Goal: Transaction & Acquisition: Subscribe to service/newsletter

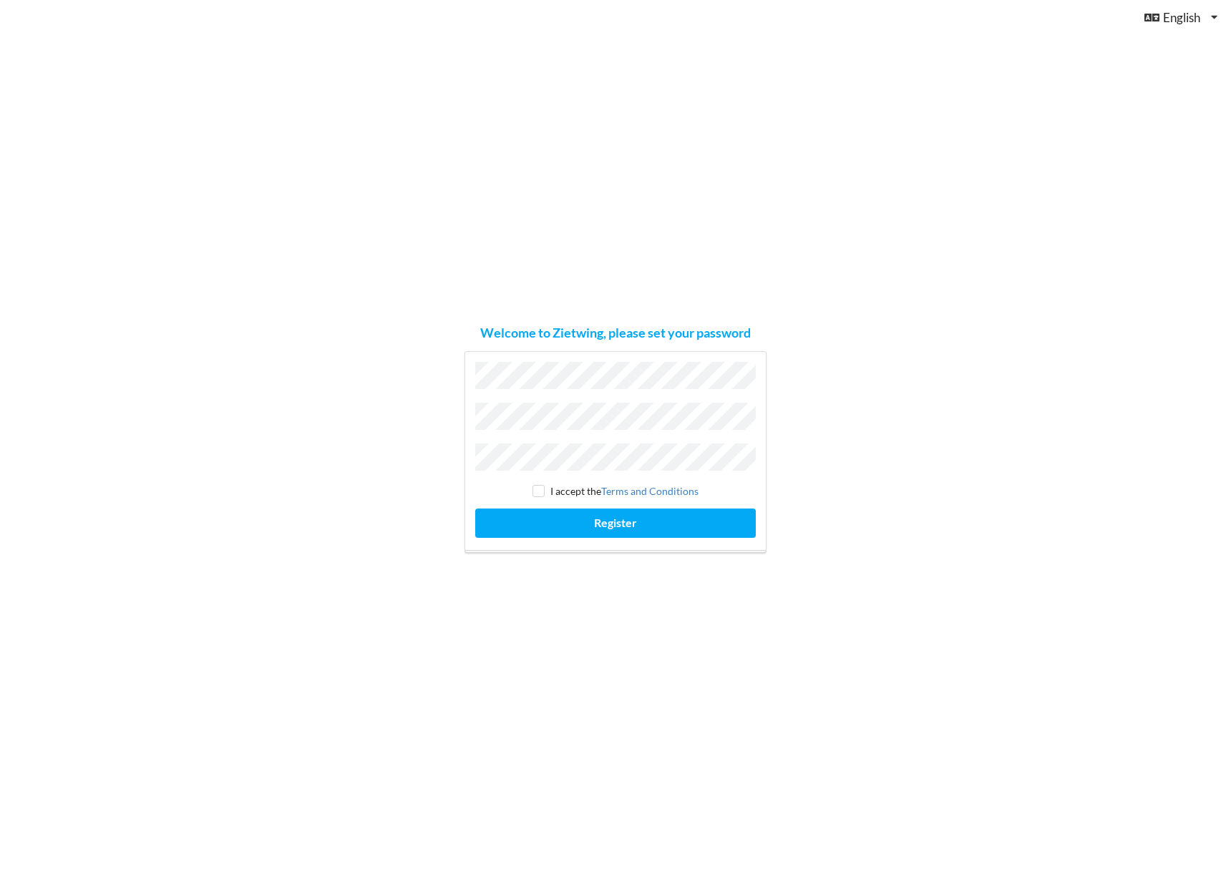
click at [0, 879] on com-1password-button at bounding box center [0, 879] width 0 height 0
click at [543, 488] on input "checkbox" at bounding box center [538, 491] width 12 height 12
checkbox input "true"
click at [580, 510] on button "Register" at bounding box center [615, 523] width 280 height 29
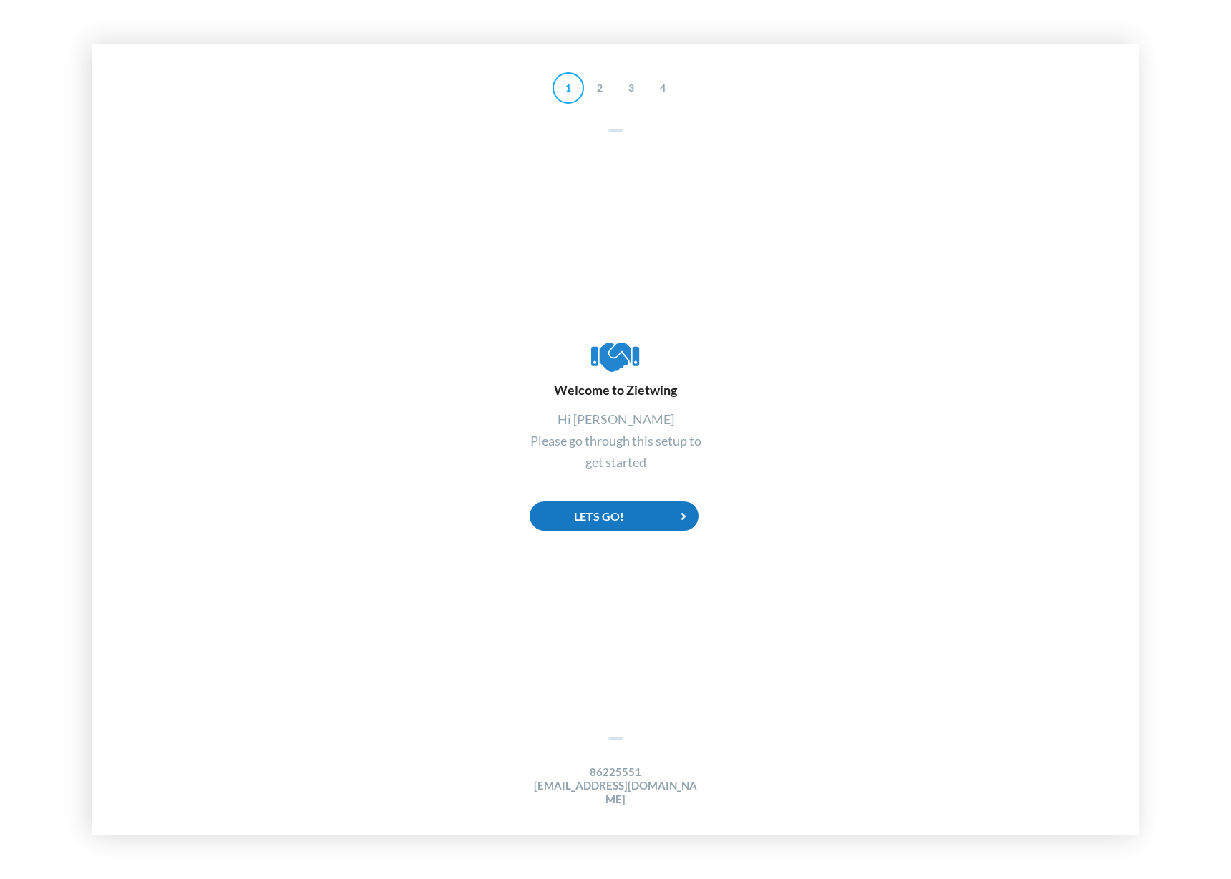
click at [633, 517] on div "Lets Go!" at bounding box center [613, 516] width 169 height 29
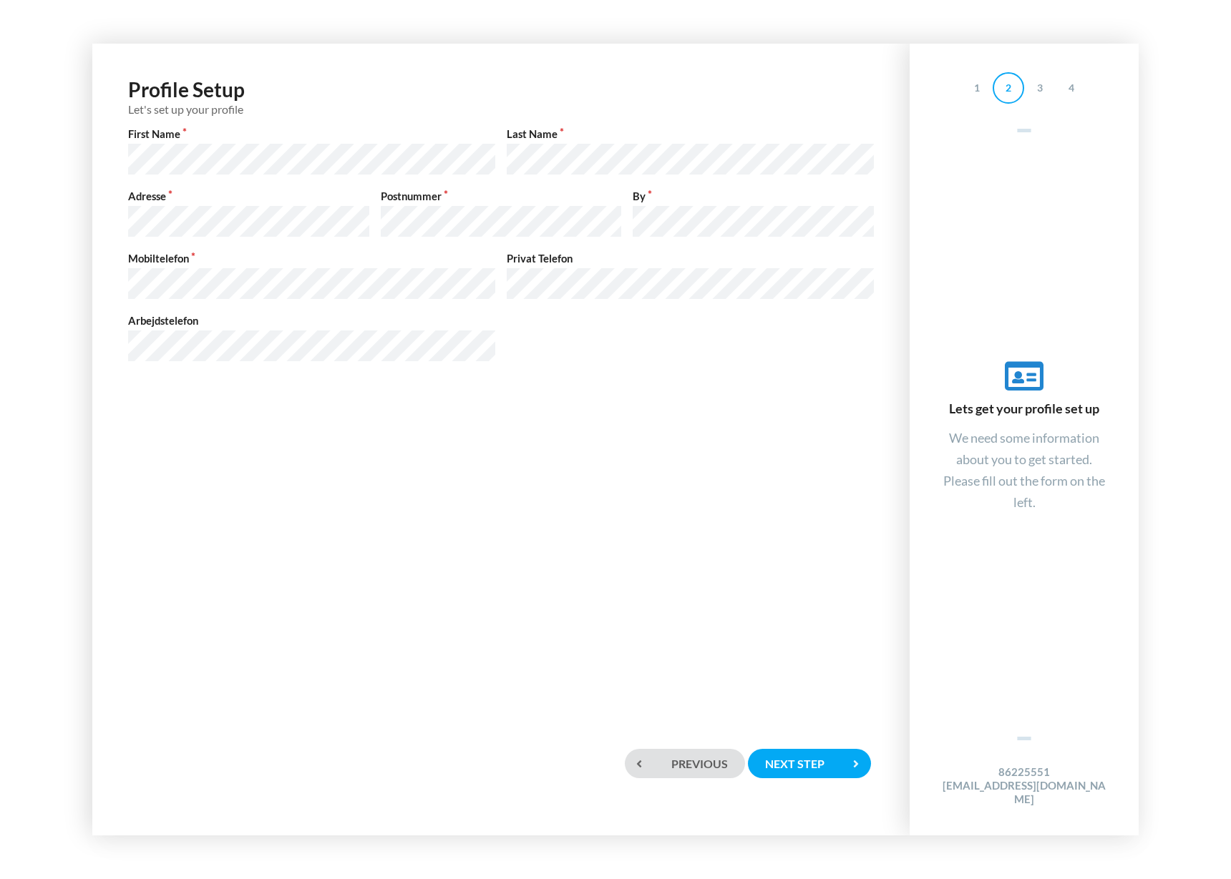
click at [562, 424] on div "Profile Setup Let's set up your profile First Name Last Name Adresse Postnummer…" at bounding box center [501, 382] width 788 height 648
click at [671, 476] on div "Profile Setup Let's set up your profile First Name Last Name Adresse Postnummer…" at bounding box center [501, 382] width 788 height 648
click at [803, 753] on div "Next step" at bounding box center [809, 763] width 123 height 29
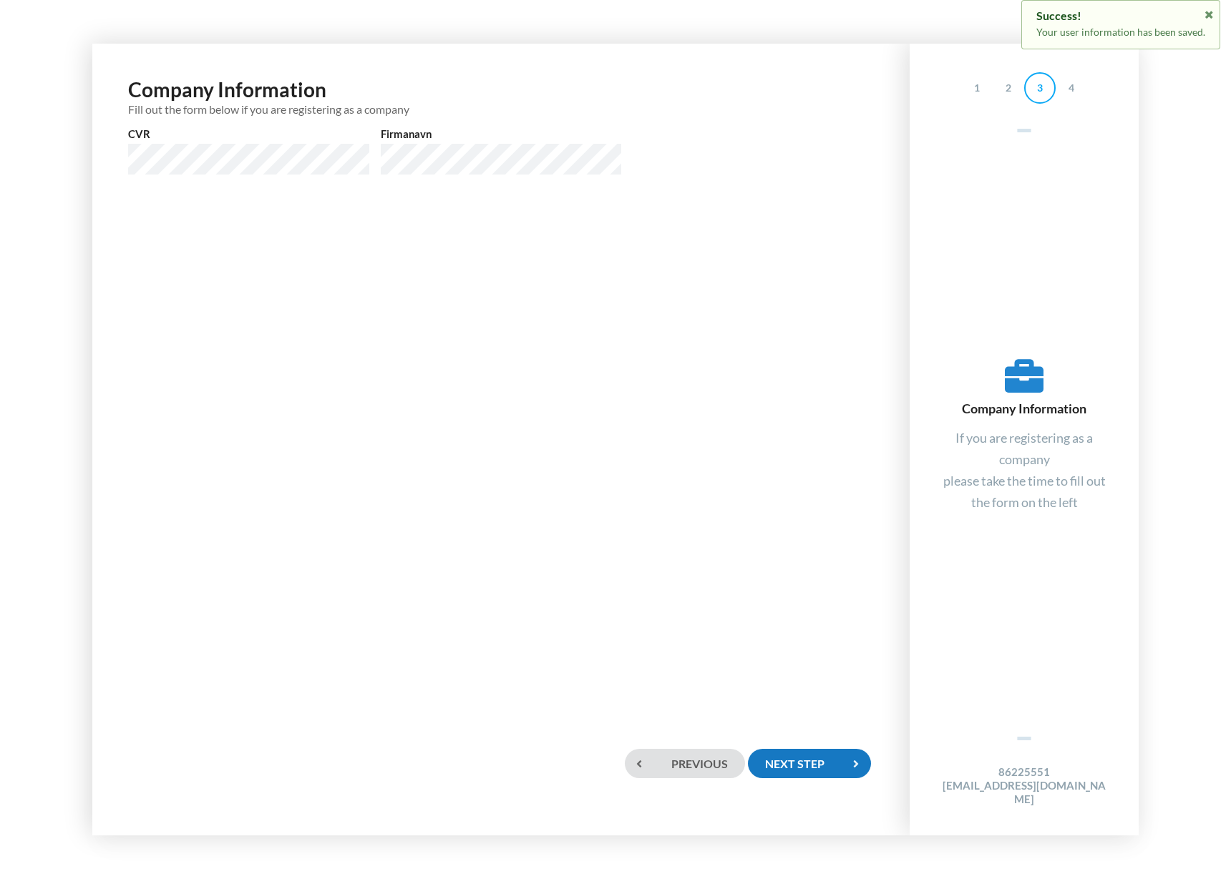
click at [798, 754] on div "Next step" at bounding box center [809, 763] width 123 height 29
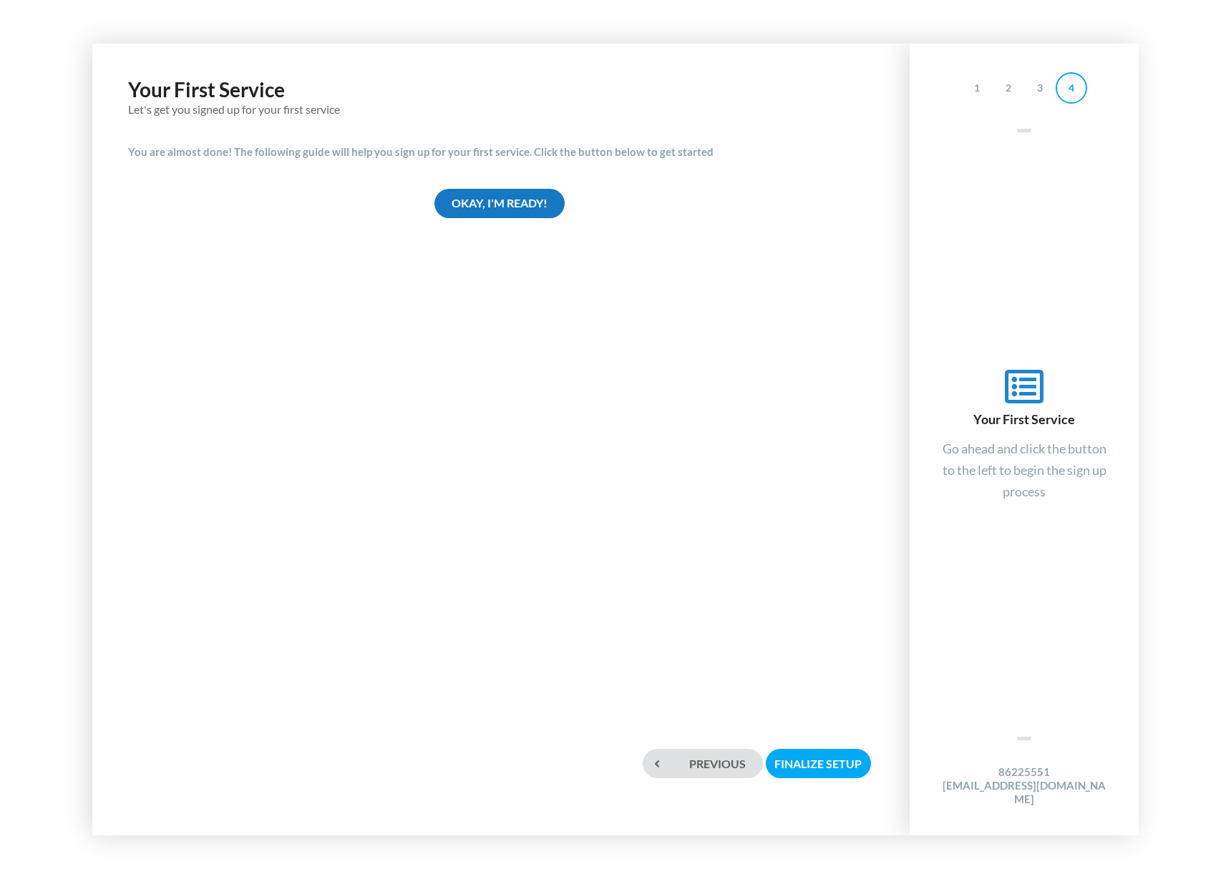
click at [535, 208] on div "Okay, I'm ready!" at bounding box center [499, 203] width 130 height 29
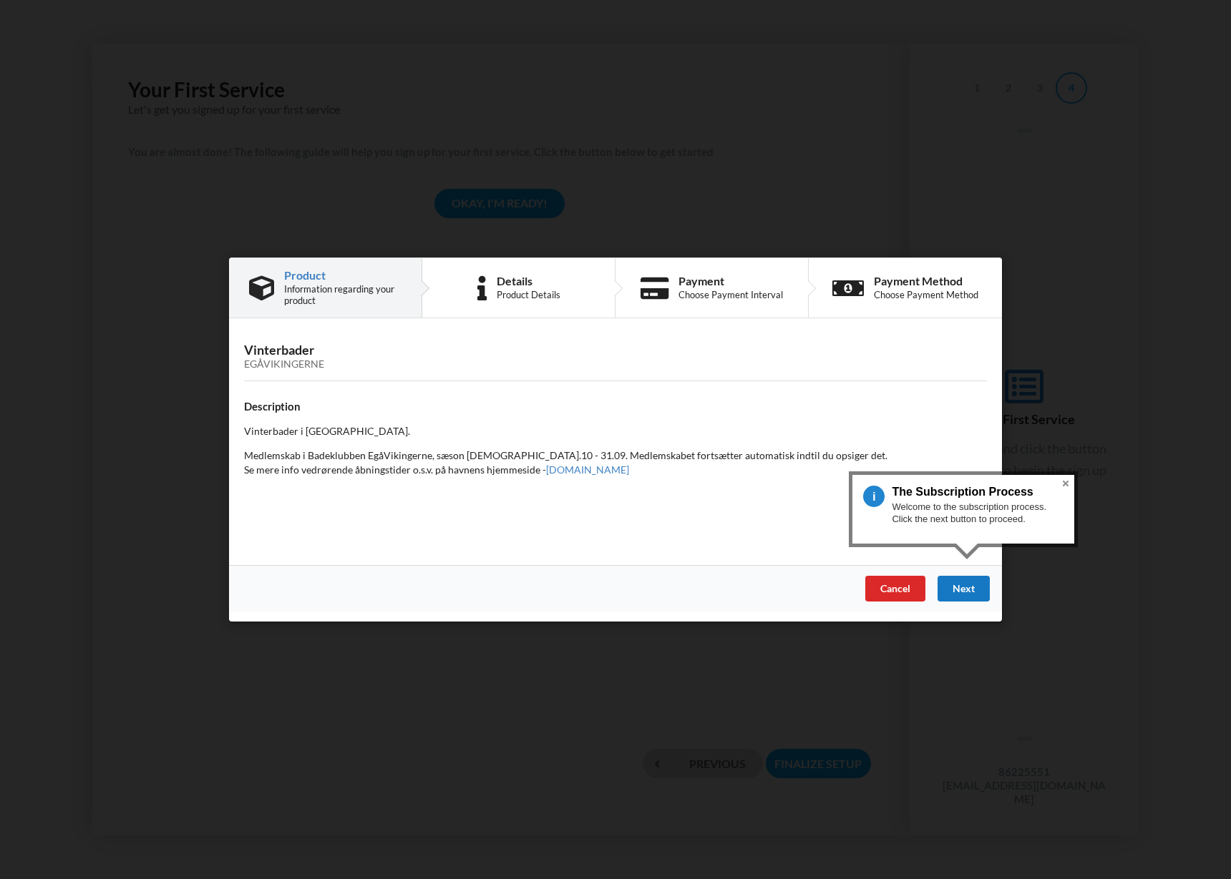
click at [969, 587] on div "Next" at bounding box center [963, 589] width 52 height 26
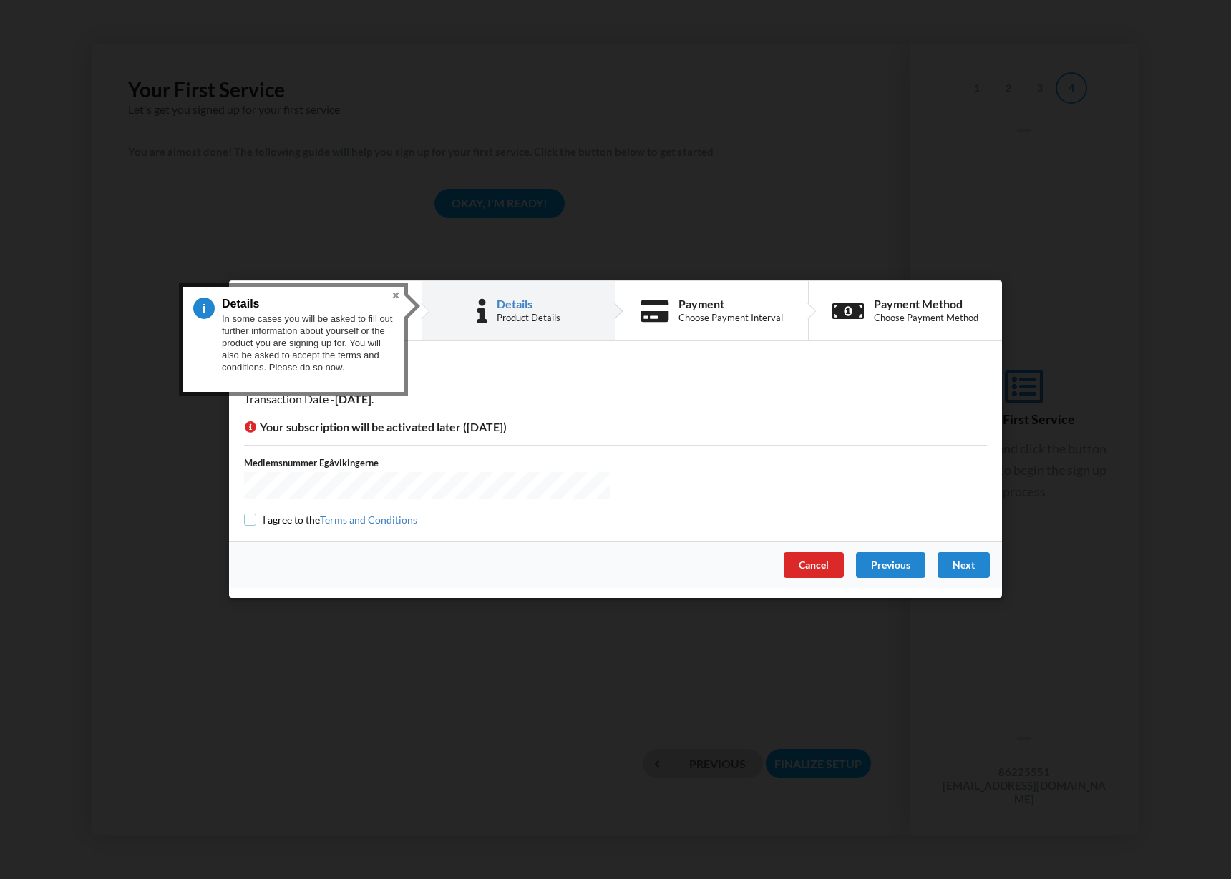
click at [249, 519] on input "checkbox" at bounding box center [250, 520] width 12 height 12
checkbox input "true"
click at [965, 573] on div "Next" at bounding box center [963, 566] width 52 height 26
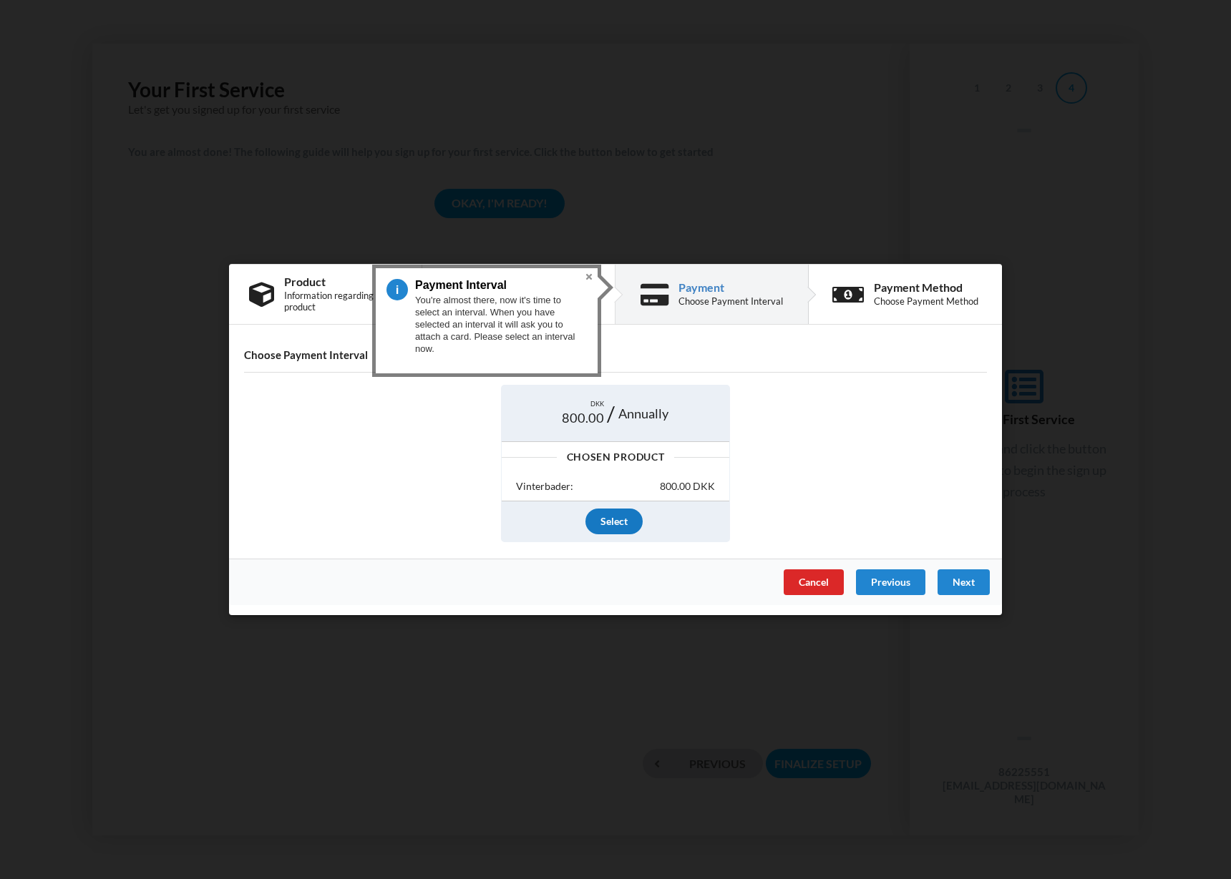
click at [606, 524] on div "Select" at bounding box center [613, 522] width 57 height 26
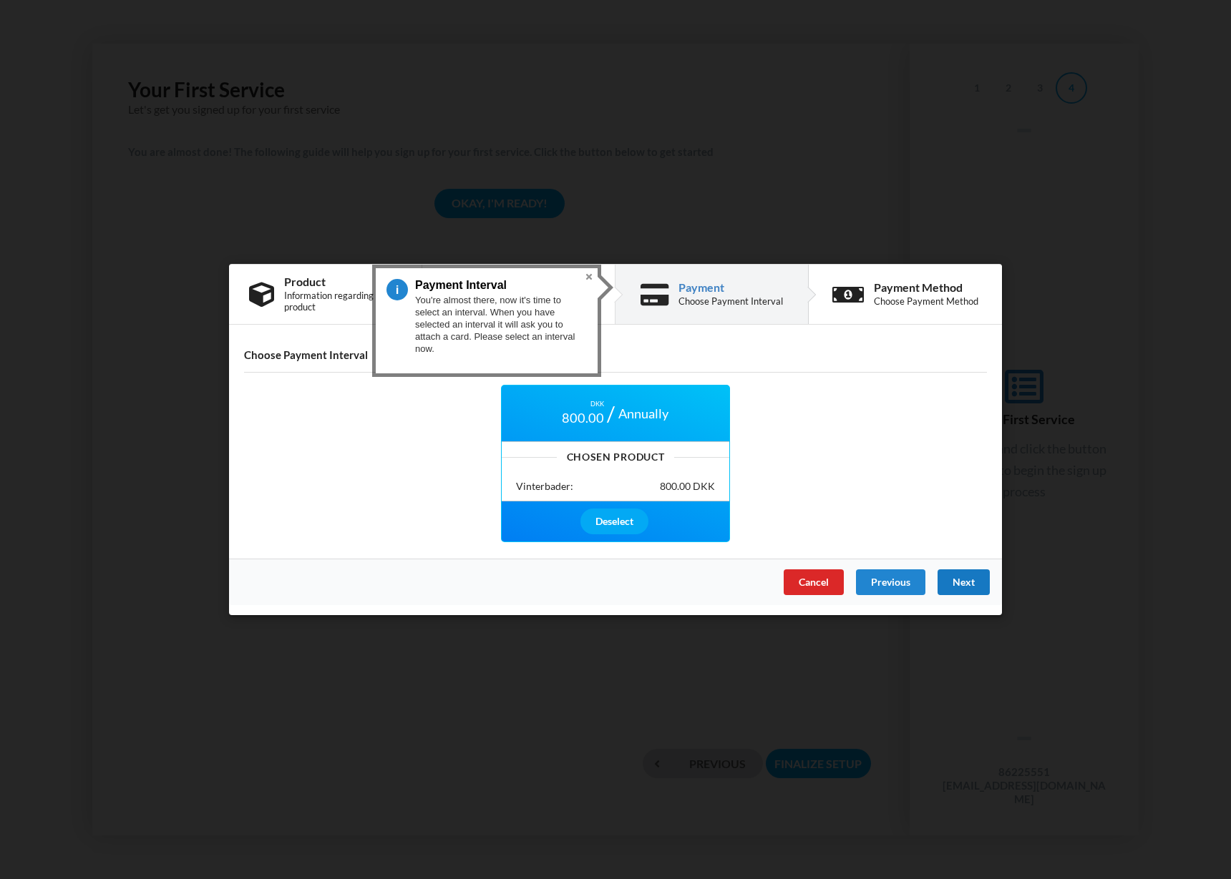
click at [969, 580] on div "Next" at bounding box center [963, 582] width 52 height 26
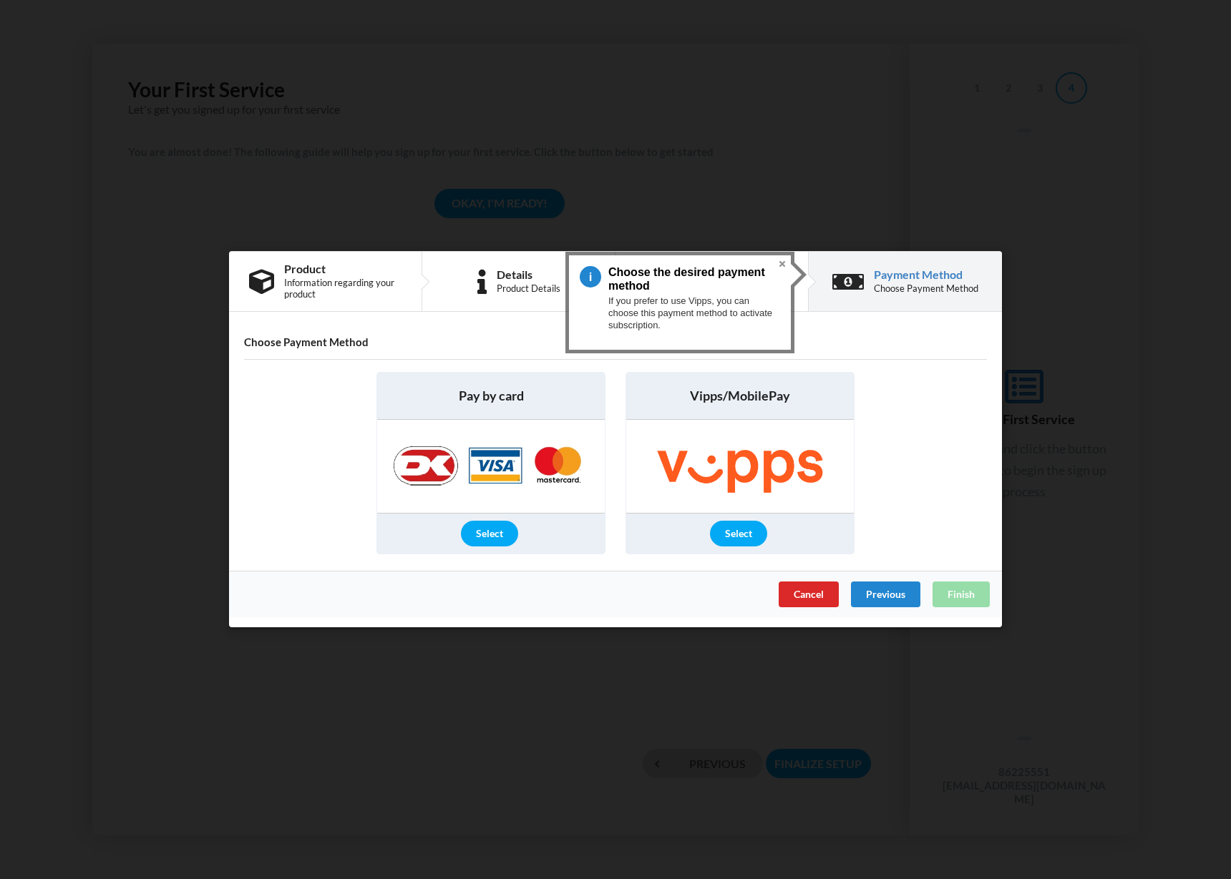
click at [750, 529] on div "Select" at bounding box center [738, 535] width 57 height 26
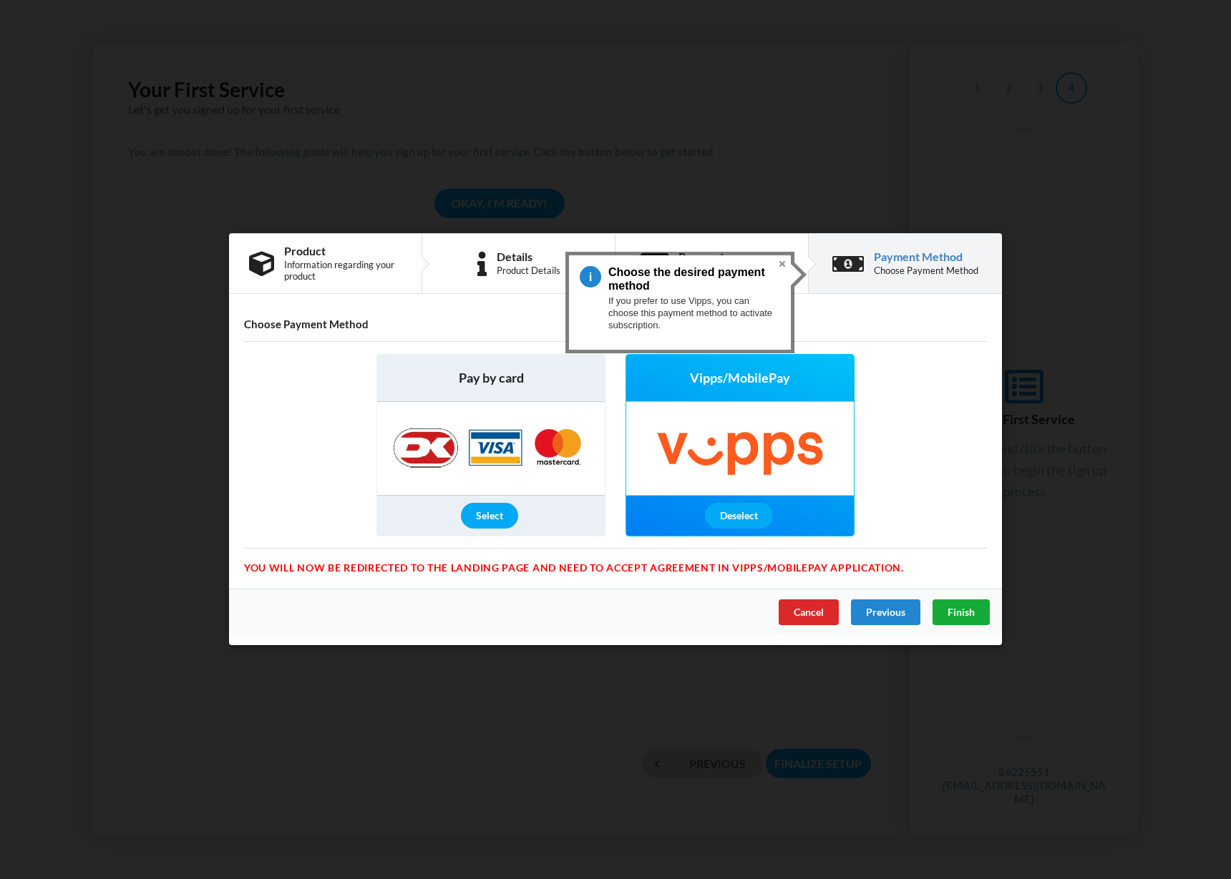
click at [961, 615] on span "Finish" at bounding box center [960, 613] width 27 height 12
click at [783, 263] on button "Close" at bounding box center [781, 263] width 17 height 17
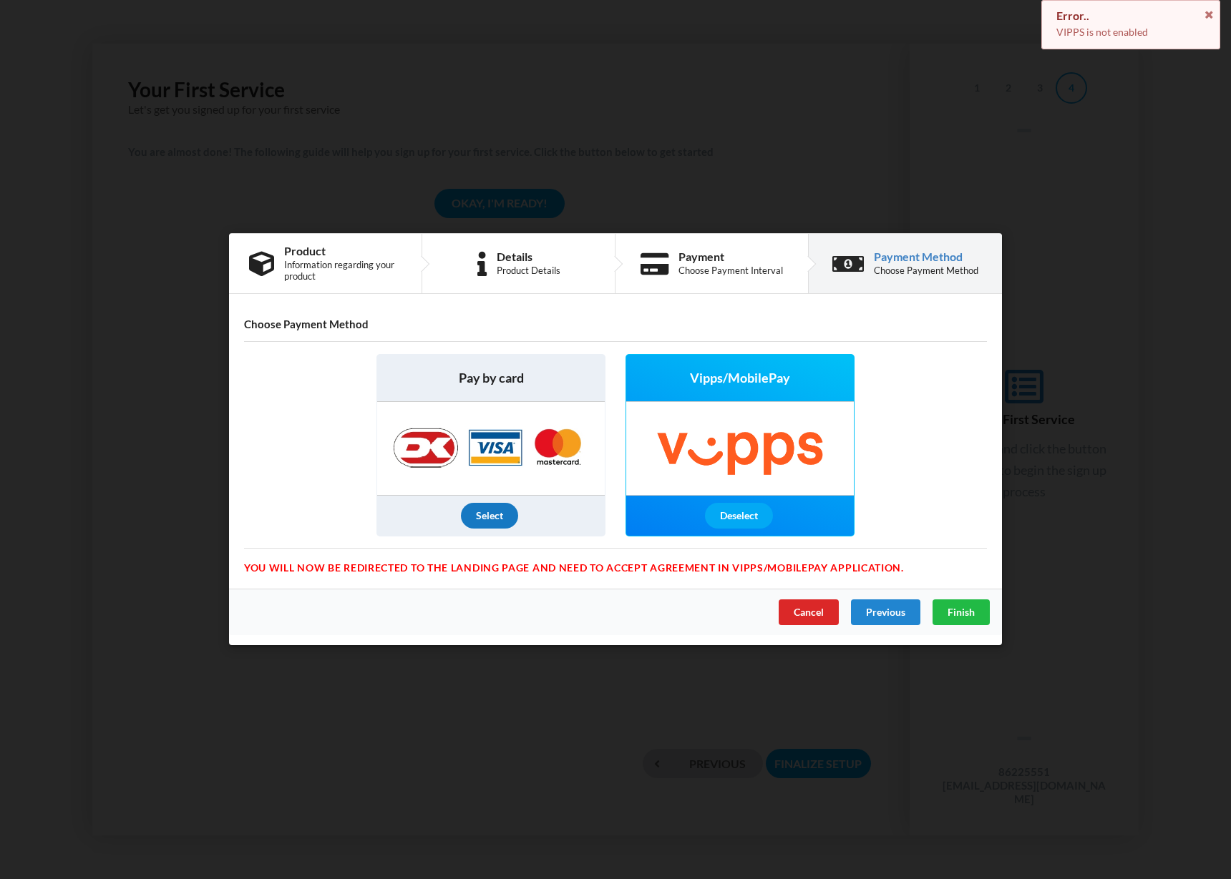
click at [484, 505] on div "Select" at bounding box center [489, 517] width 57 height 26
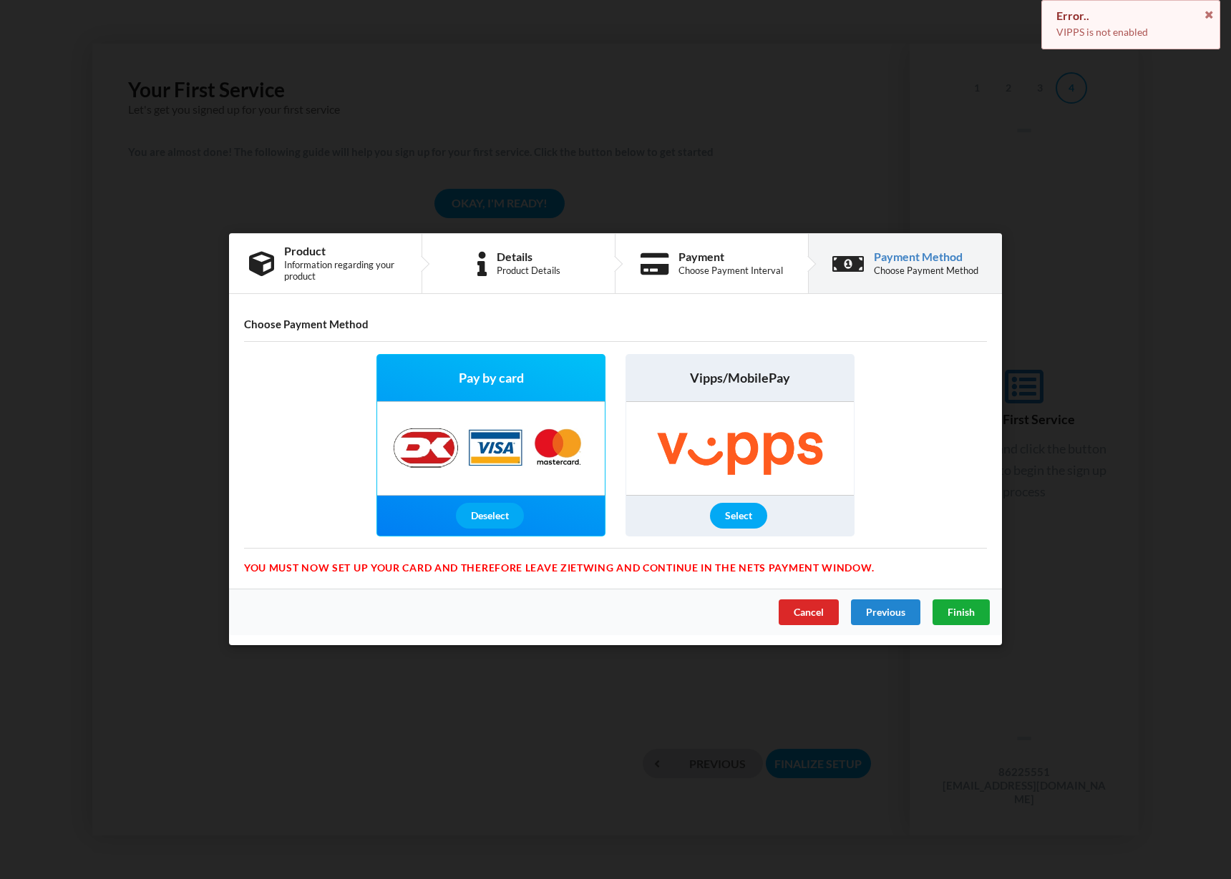
click at [966, 618] on div "Finish" at bounding box center [960, 613] width 57 height 26
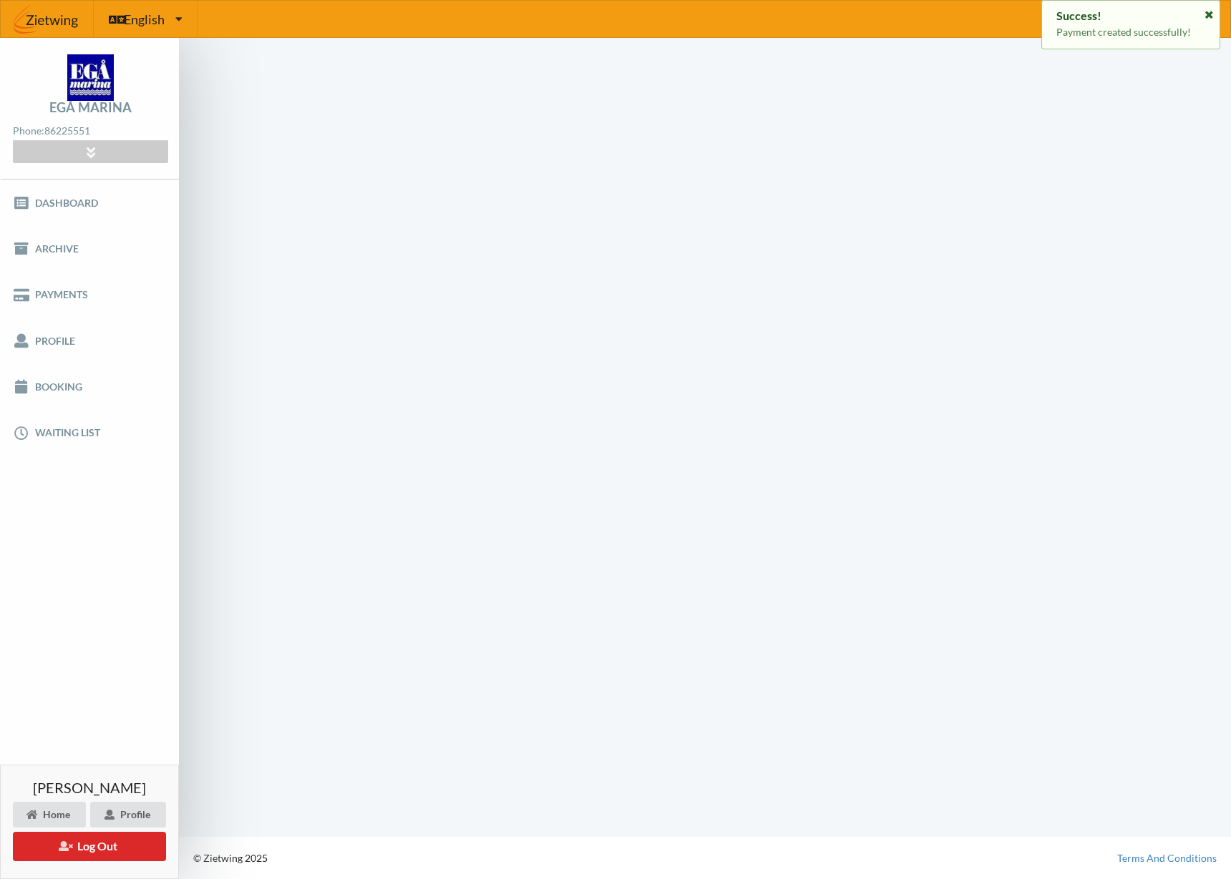
click at [1205, 14] on icon at bounding box center [1209, 13] width 12 height 10
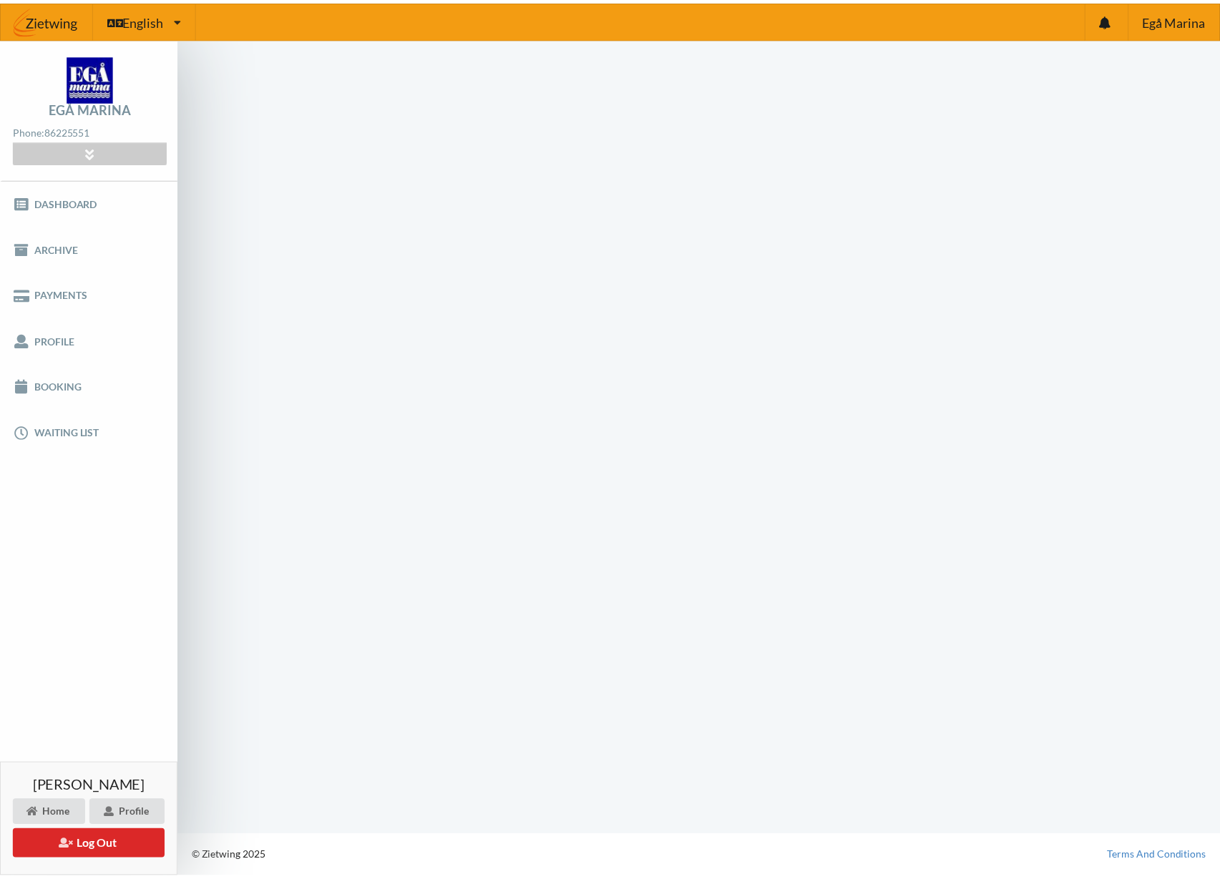
scroll to position [1, 0]
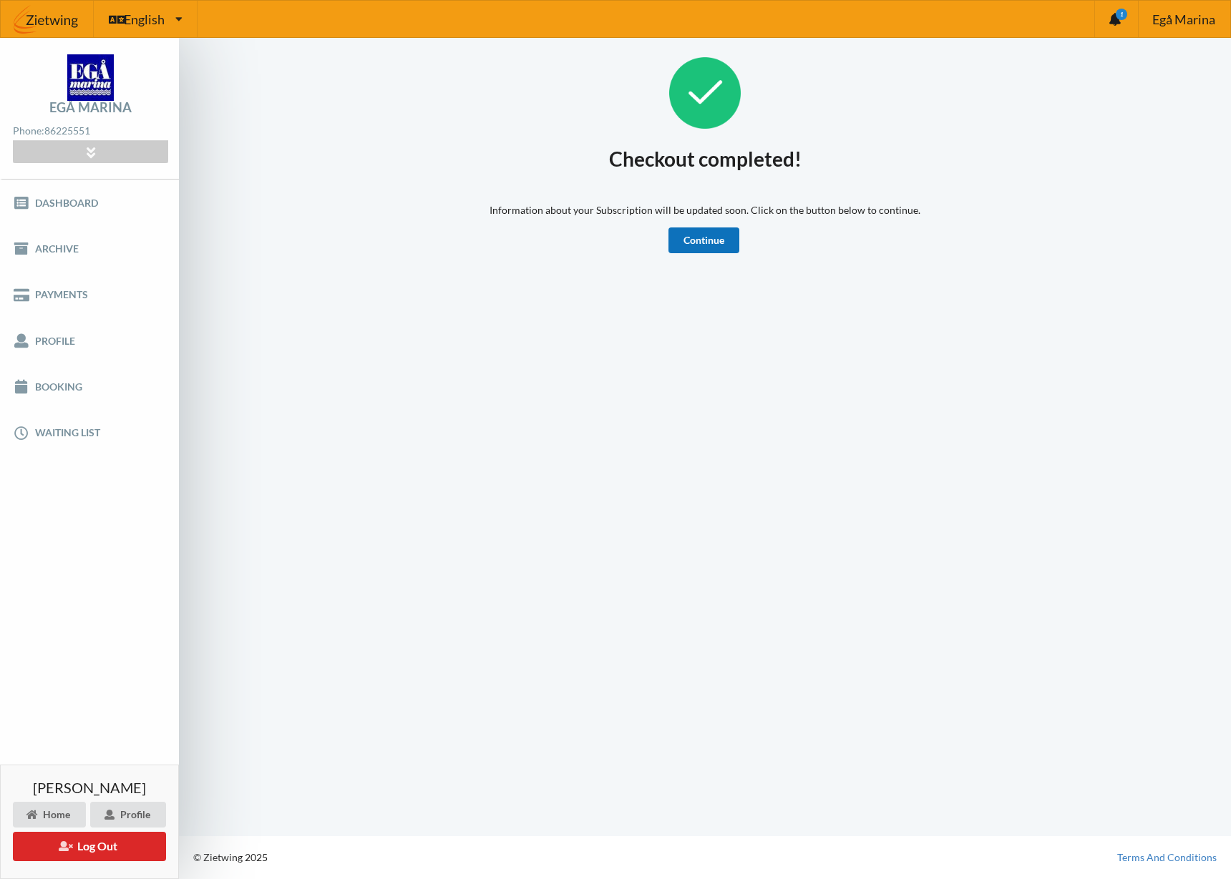
click at [688, 250] on link "Continue" at bounding box center [703, 241] width 71 height 26
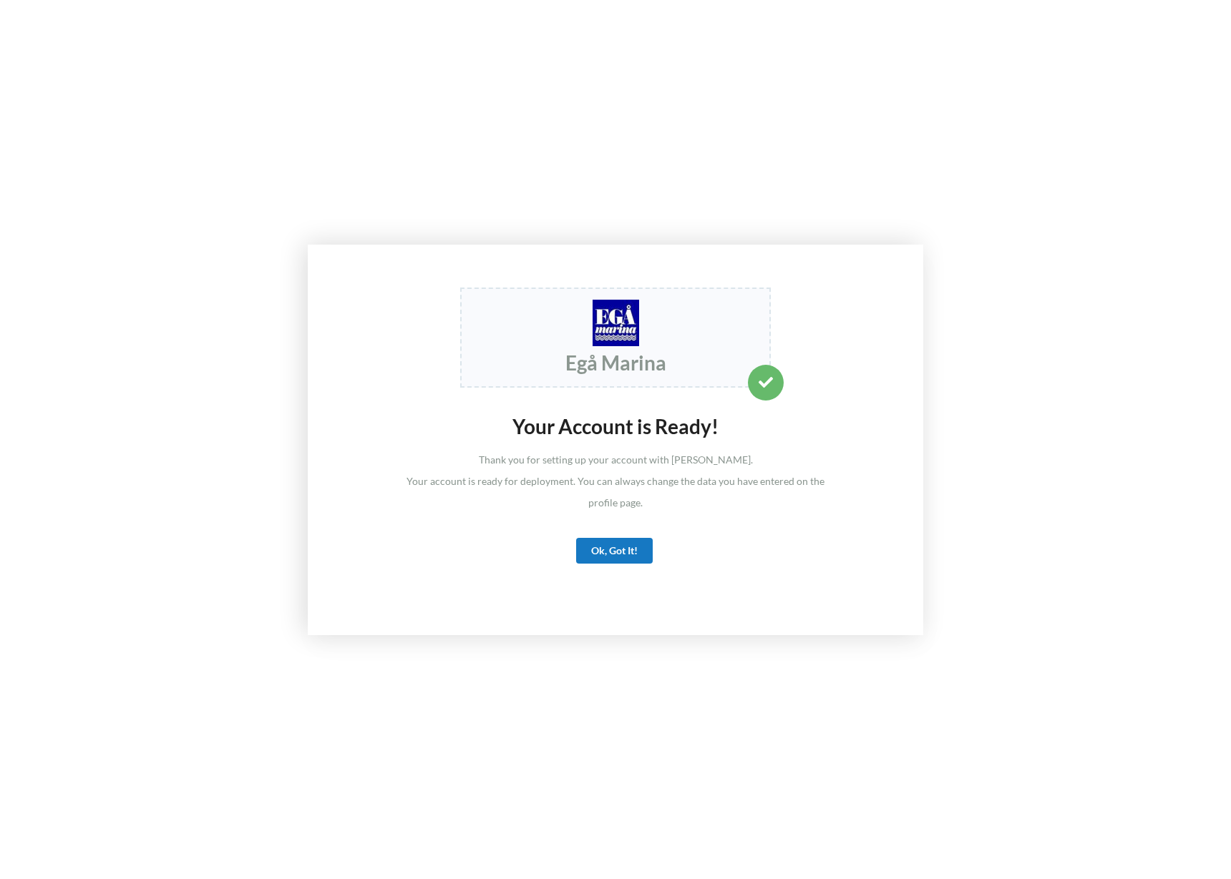
click at [613, 557] on div "Ok, Got It!" at bounding box center [614, 551] width 77 height 26
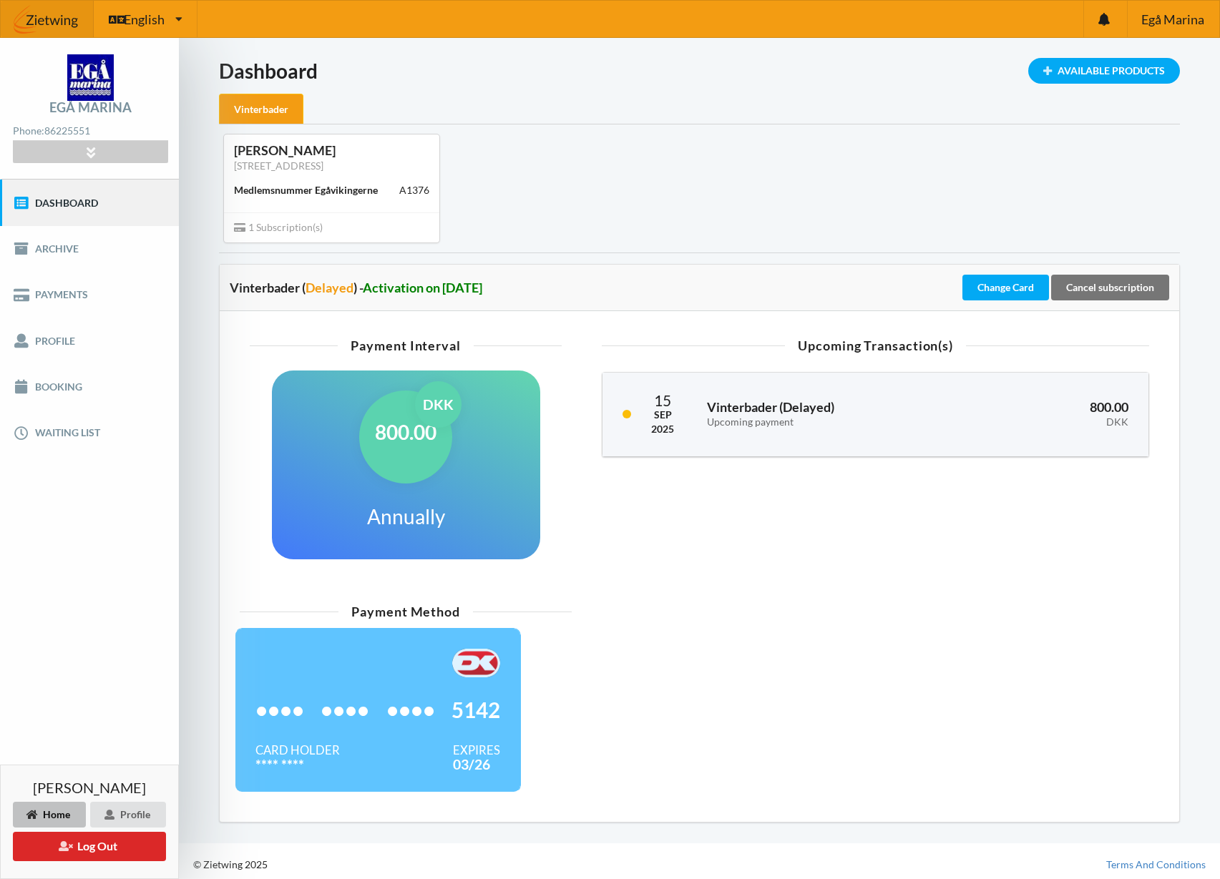
scroll to position [6, 0]
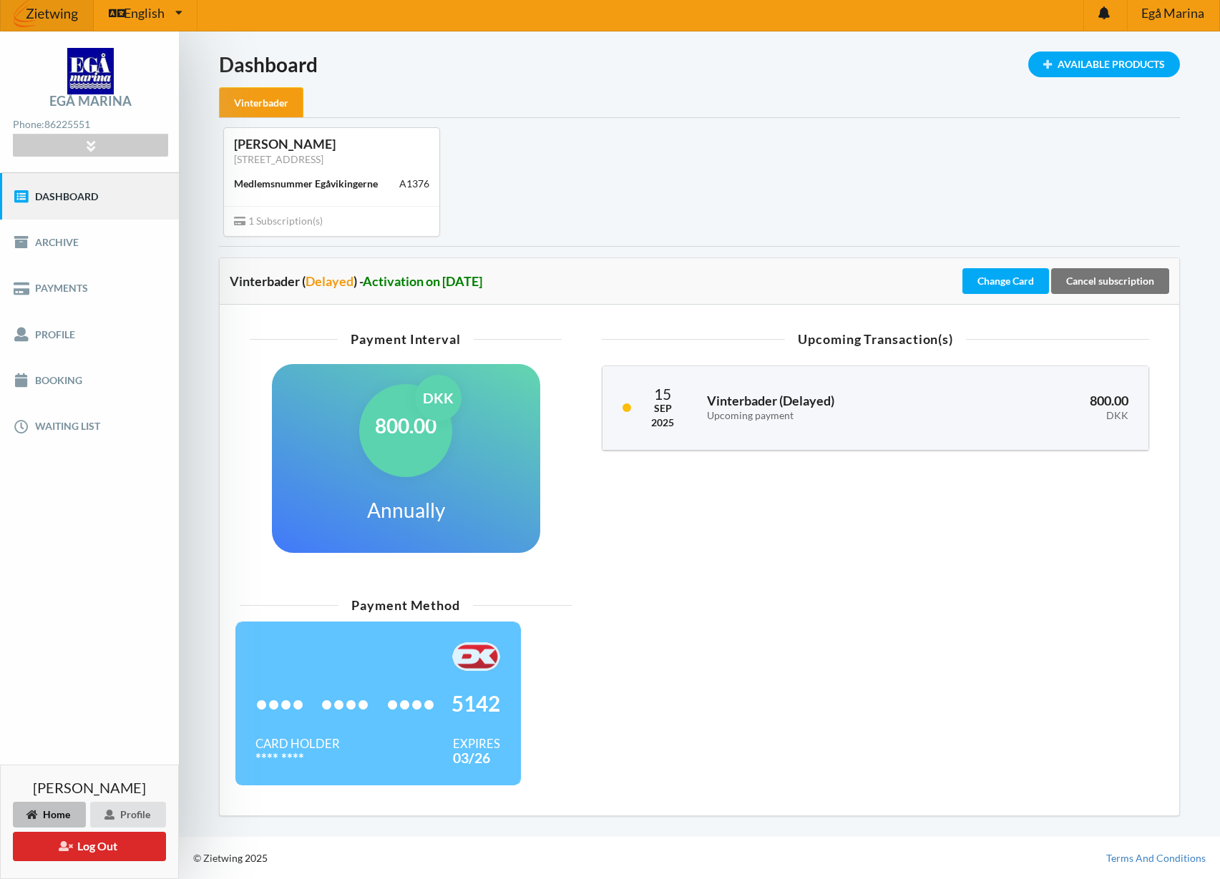
click at [998, 109] on div "Loading... Available Products Dashboard Vinterbader Anders snog Svendsen [STREE…" at bounding box center [699, 434] width 961 height 764
click at [170, 14] on div "English English Danish" at bounding box center [146, 12] width 104 height 36
click at [142, 81] on link "Danish" at bounding box center [145, 81] width 102 height 33
